Goal: Task Accomplishment & Management: Use online tool/utility

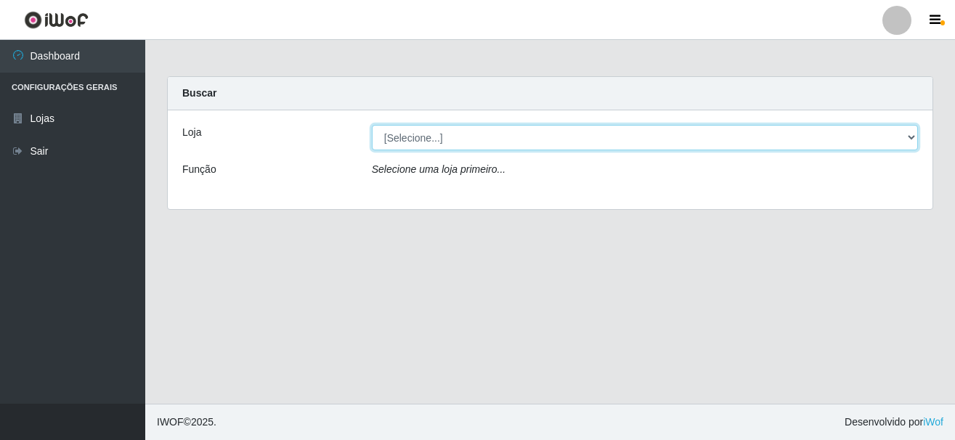
drag, startPoint x: 358, startPoint y: 133, endPoint x: 482, endPoint y: 143, distance: 124.6
click at [476, 135] on select "[Selecione...] [GEOGRAPHIC_DATA] [GEOGRAPHIC_DATA]" at bounding box center [645, 137] width 546 height 25
select select "64"
click at [372, 125] on select "[Selecione...] [GEOGRAPHIC_DATA] [GEOGRAPHIC_DATA]" at bounding box center [645, 137] width 546 height 25
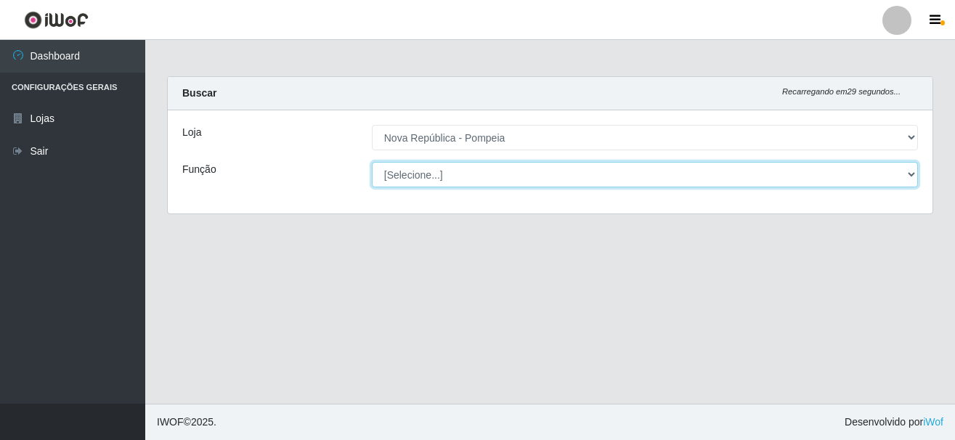
click at [497, 179] on select "[Selecione...] Balconista Operador de Caixa Recepcionista Repositor" at bounding box center [645, 174] width 546 height 25
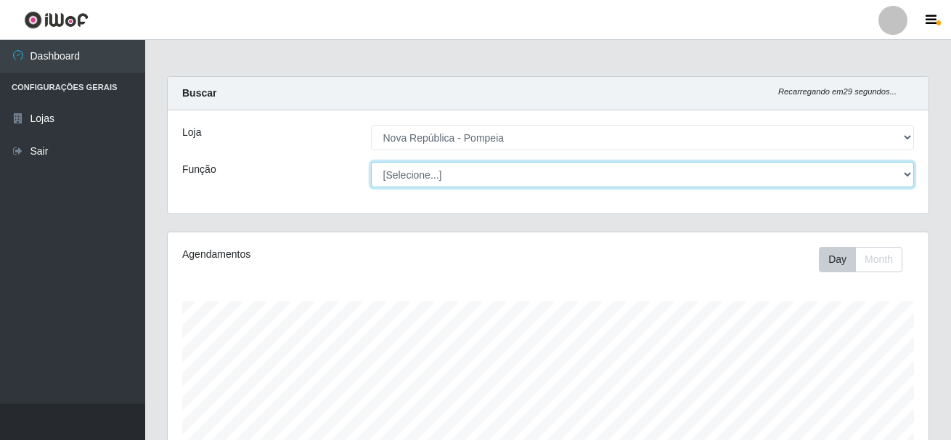
scroll to position [301, 761]
select select "22"
click at [371, 162] on select "[Selecione...] Balconista Operador de Caixa Recepcionista Repositor" at bounding box center [643, 174] width 544 height 25
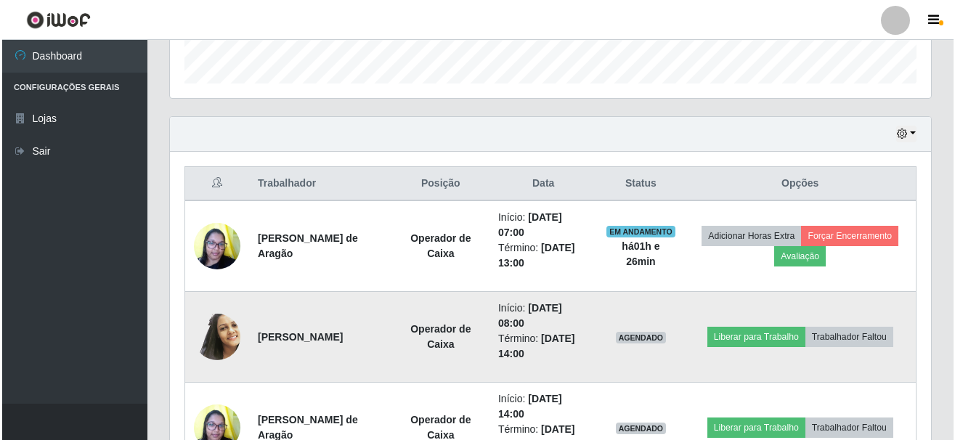
scroll to position [581, 0]
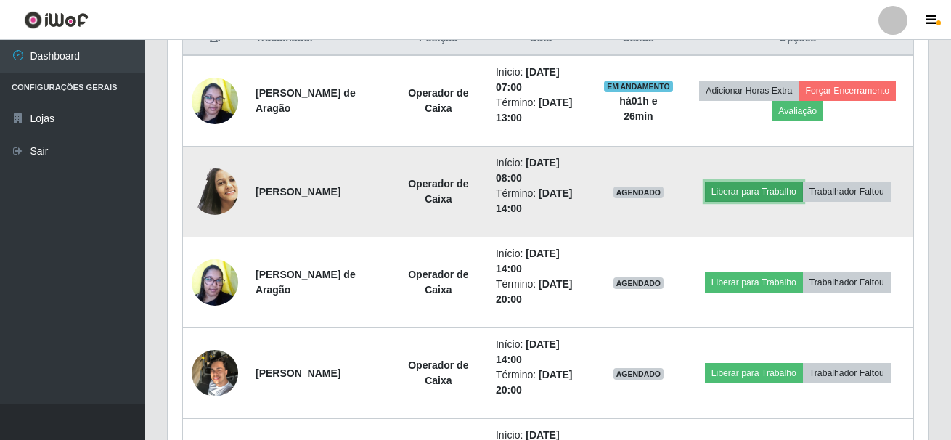
click at [736, 193] on button "Liberar para Trabalho" at bounding box center [754, 192] width 98 height 20
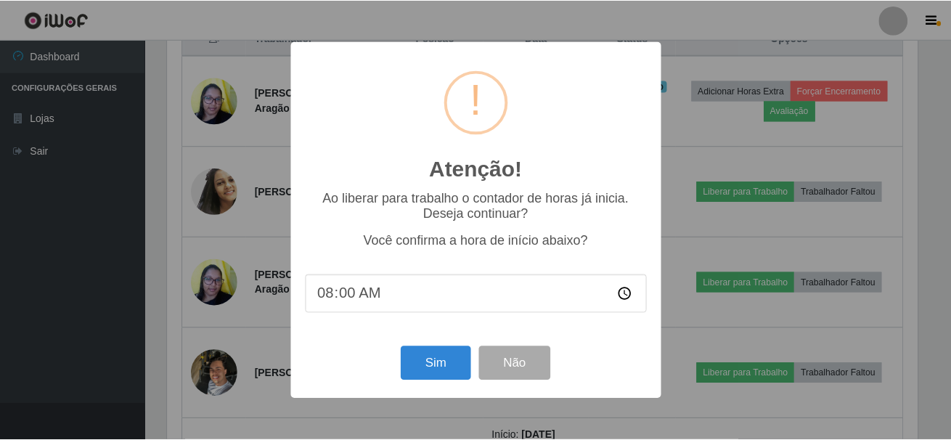
scroll to position [301, 754]
click at [426, 365] on button "Sim" at bounding box center [437, 363] width 70 height 34
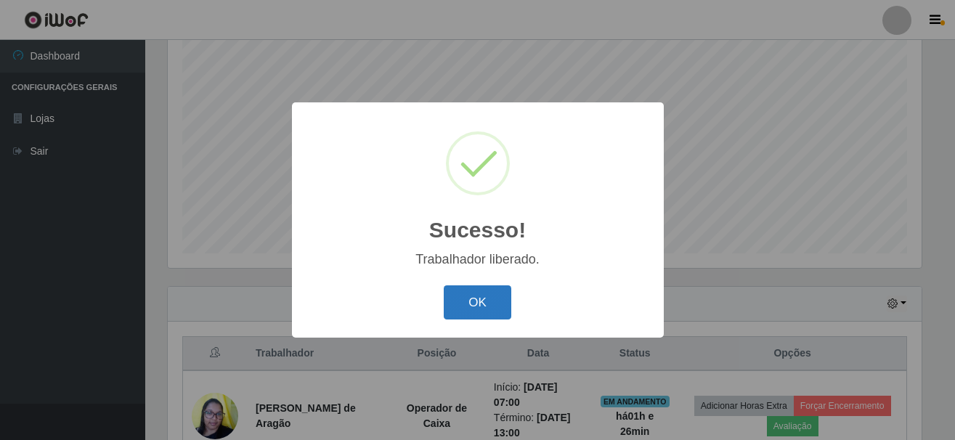
click at [473, 296] on button "OK" at bounding box center [478, 302] width 68 height 34
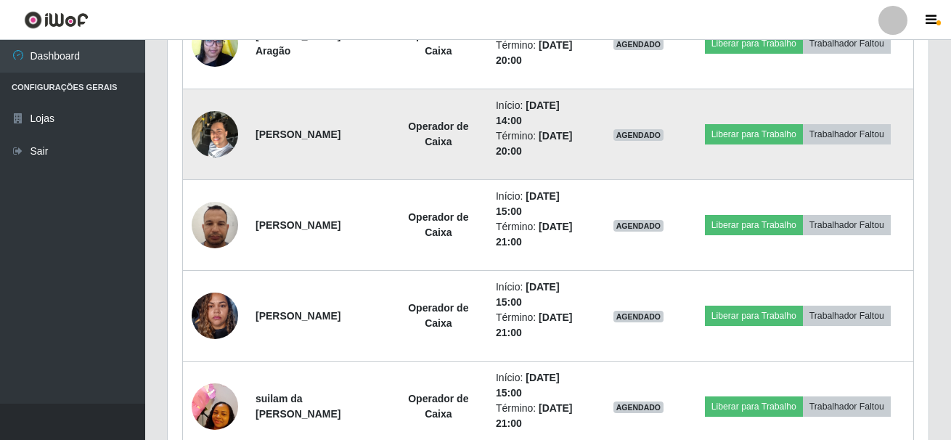
scroll to position [901, 0]
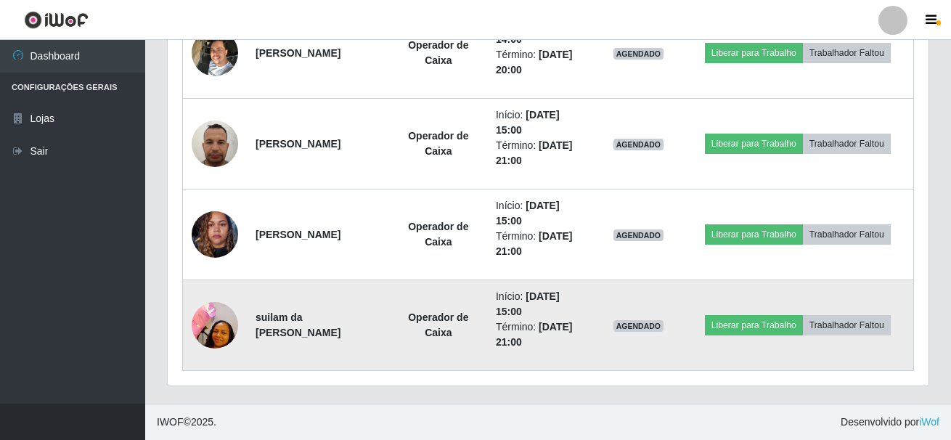
click at [213, 324] on img at bounding box center [215, 325] width 46 height 62
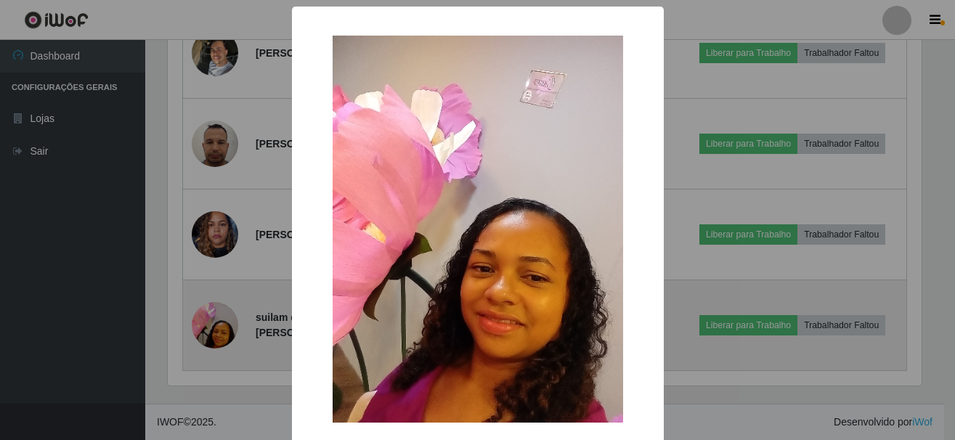
click at [213, 324] on div "× OK Cancel" at bounding box center [477, 220] width 955 height 440
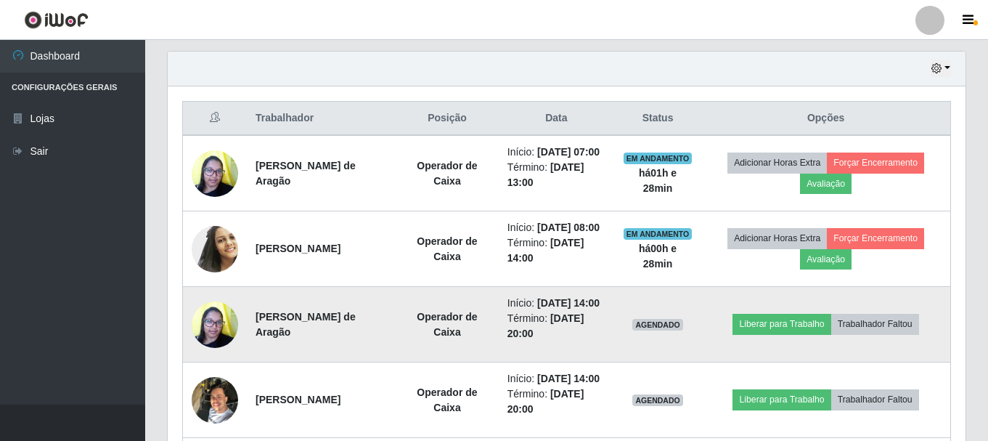
scroll to position [538, 0]
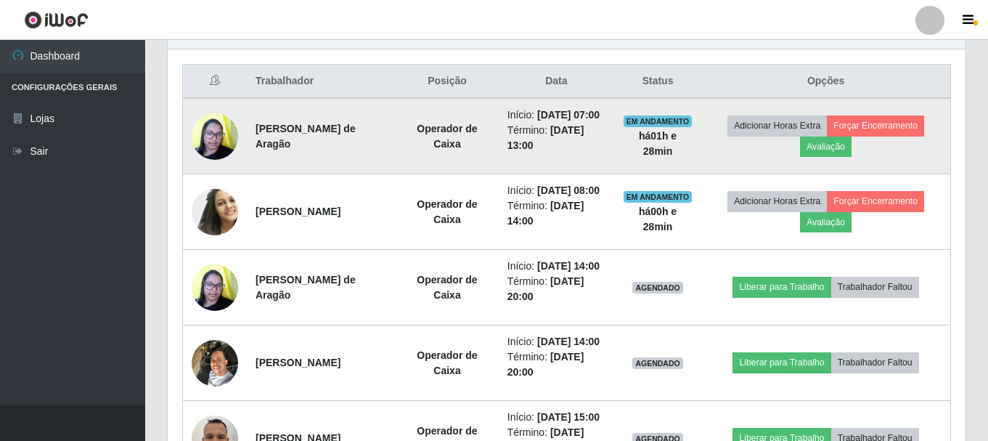
drag, startPoint x: 254, startPoint y: 134, endPoint x: 362, endPoint y: 157, distance: 109.8
click at [362, 157] on td "[PERSON_NAME] de Aragão" at bounding box center [321, 136] width 149 height 76
copy strong "[PERSON_NAME] de Aragão"
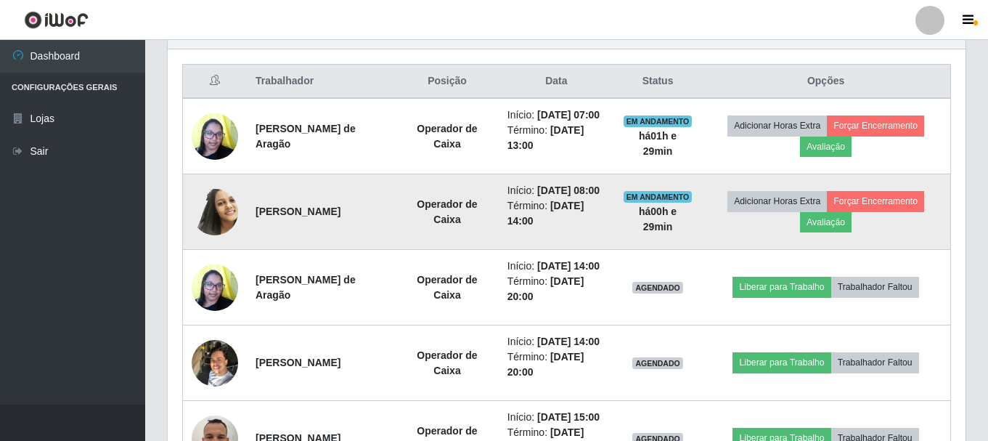
drag, startPoint x: 252, startPoint y: 235, endPoint x: 405, endPoint y: 243, distance: 153.4
click at [396, 243] on td "[PERSON_NAME]" at bounding box center [321, 212] width 149 height 76
copy strong "[PERSON_NAME]"
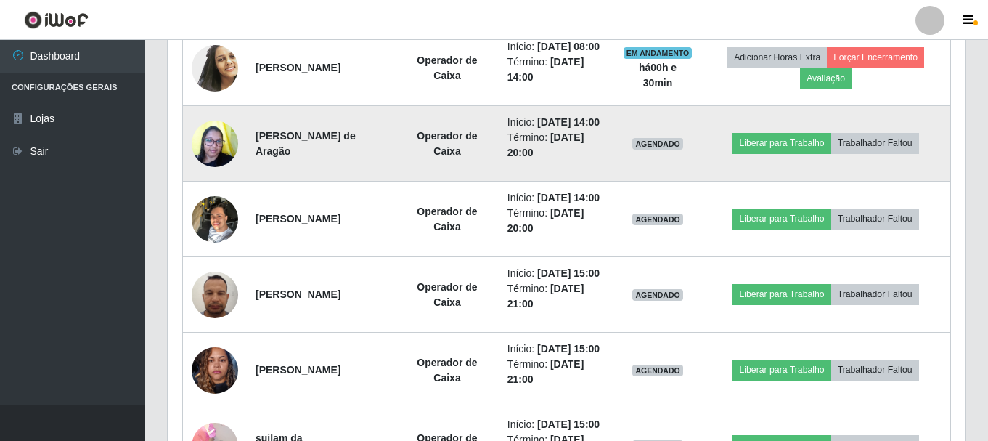
scroll to position [683, 0]
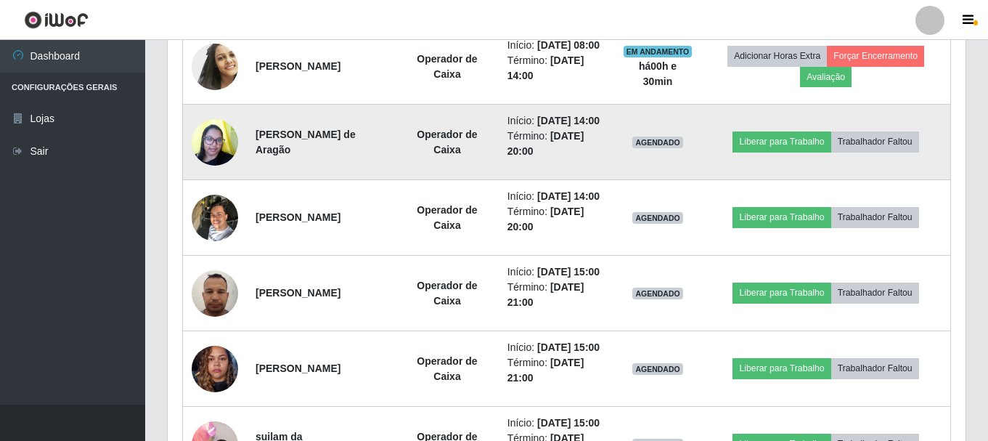
drag, startPoint x: 252, startPoint y: 172, endPoint x: 338, endPoint y: 191, distance: 87.7
click at [338, 180] on td "[PERSON_NAME] de Aragão" at bounding box center [321, 143] width 149 height 76
copy strong "[PERSON_NAME] de Aragão"
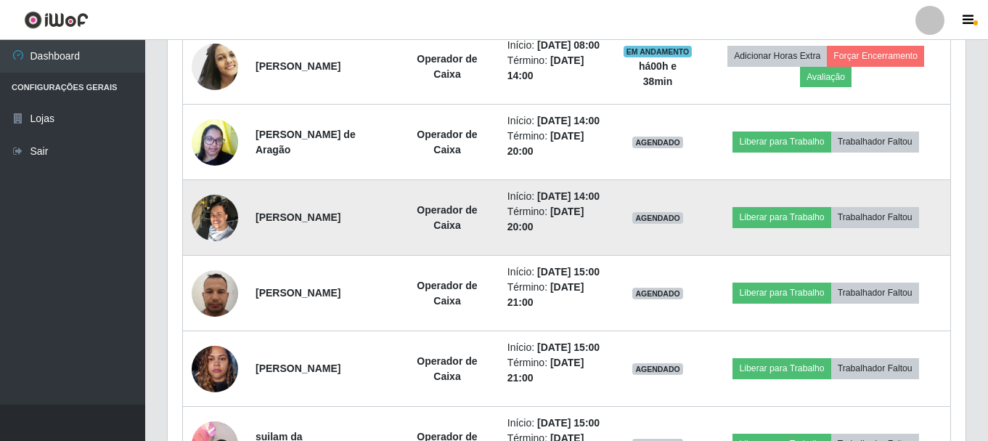
drag, startPoint x: 255, startPoint y: 272, endPoint x: 371, endPoint y: 268, distance: 116.3
click at [371, 256] on td "[PERSON_NAME]" at bounding box center [321, 218] width 149 height 76
copy strong "[PERSON_NAME]"
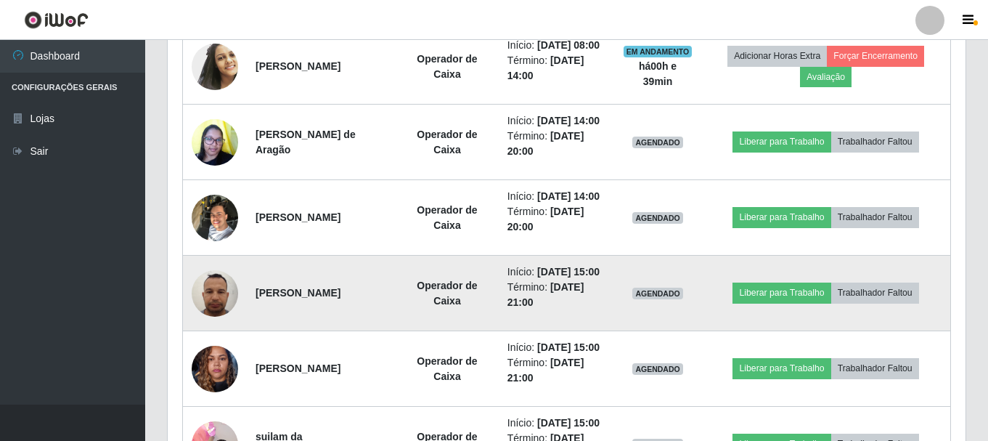
drag, startPoint x: 254, startPoint y: 356, endPoint x: 353, endPoint y: 375, distance: 100.5
click at [353, 331] on td "[PERSON_NAME]" at bounding box center [321, 294] width 149 height 76
copy strong "[PERSON_NAME]"
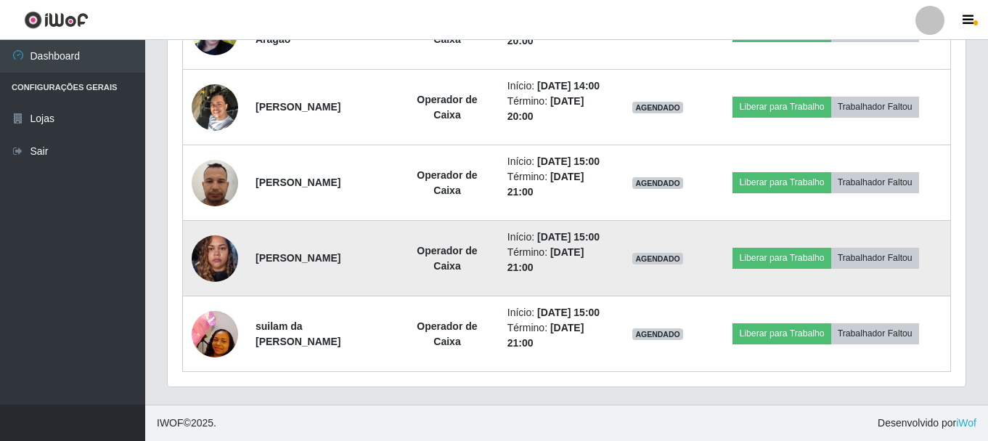
scroll to position [900, 0]
drag, startPoint x: 255, startPoint y: 237, endPoint x: 375, endPoint y: 223, distance: 121.3
click at [375, 223] on td "[PERSON_NAME]" at bounding box center [321, 259] width 149 height 76
copy strong "[PERSON_NAME]"
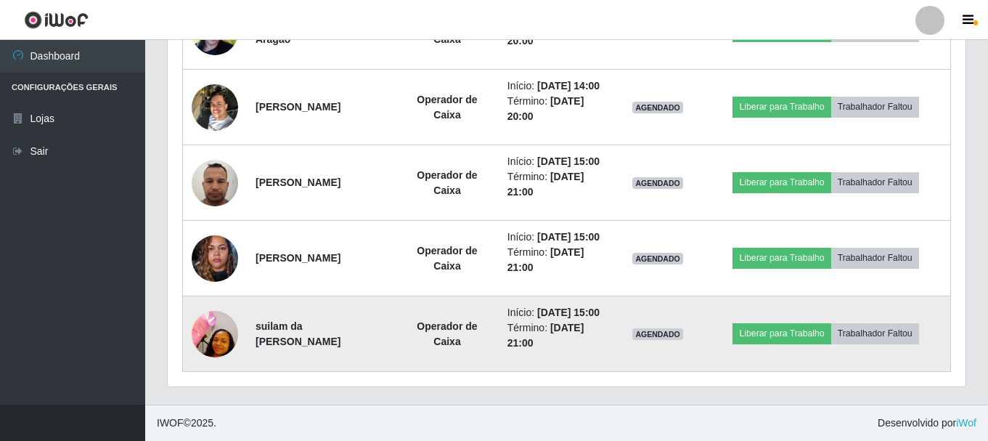
drag, startPoint x: 253, startPoint y: 316, endPoint x: 380, endPoint y: 326, distance: 127.5
click at [380, 326] on td "suilam da [PERSON_NAME]" at bounding box center [321, 334] width 149 height 76
copy strong "suilam da [PERSON_NAME]"
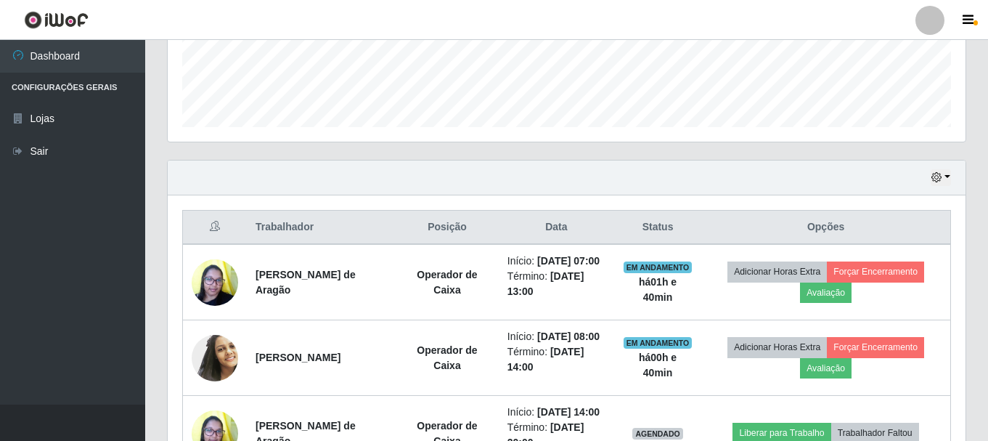
scroll to position [683, 0]
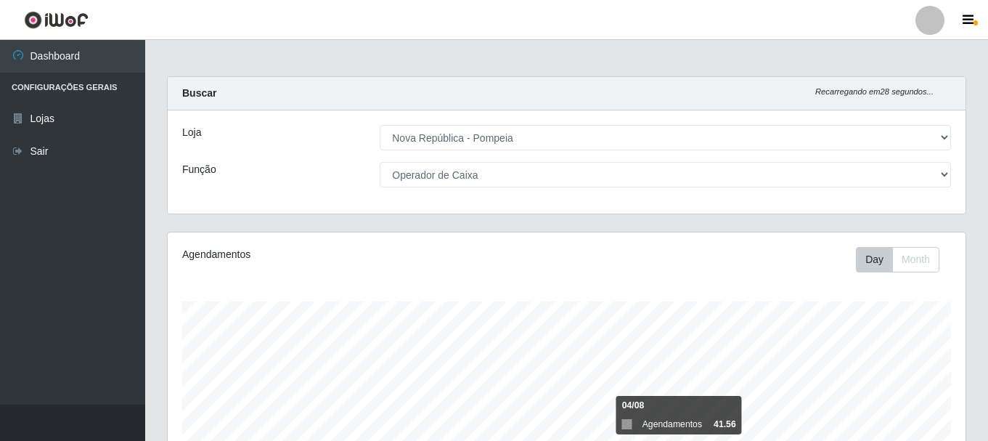
select select "64"
select select "22"
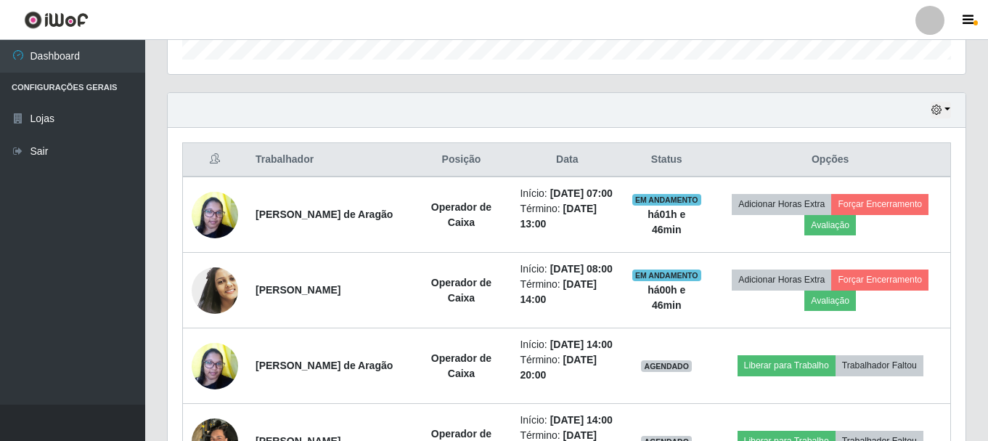
scroll to position [510, 0]
